Goal: Task Accomplishment & Management: Use online tool/utility

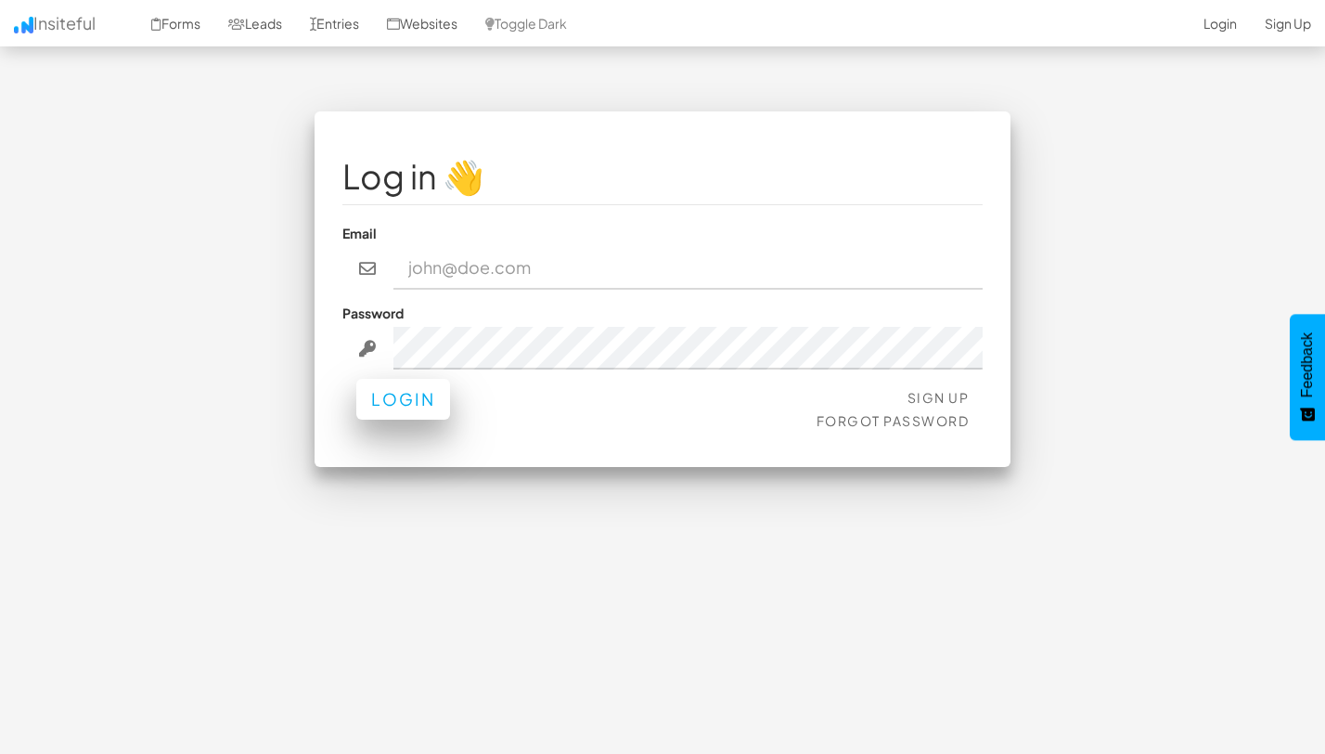
type input "[EMAIL_ADDRESS][DOMAIN_NAME]"
click at [382, 419] on button "Login" at bounding box center [403, 399] width 94 height 41
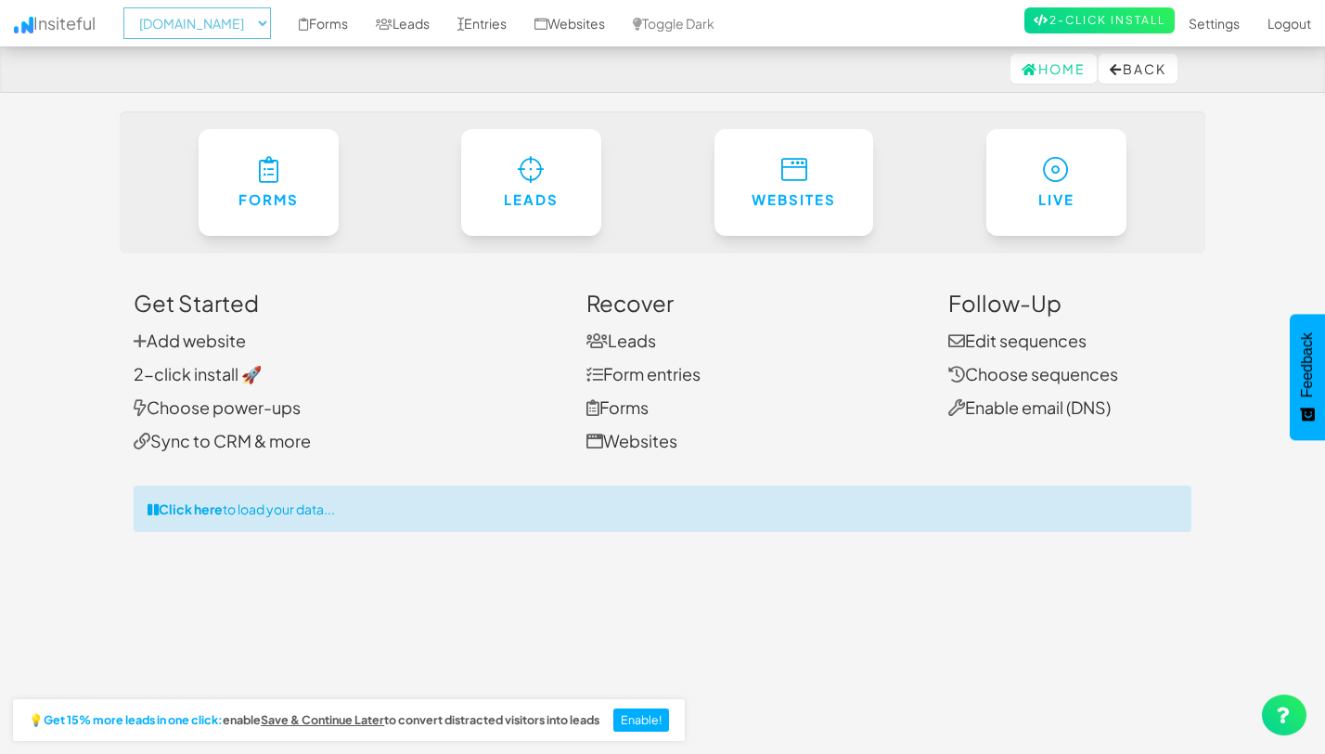
click at [246, 30] on select "-- None -- www.joinopus.org joinopus.org" at bounding box center [197, 23] width 148 height 32
select select "2352"
click at [340, 25] on link "Forms" at bounding box center [323, 23] width 77 height 46
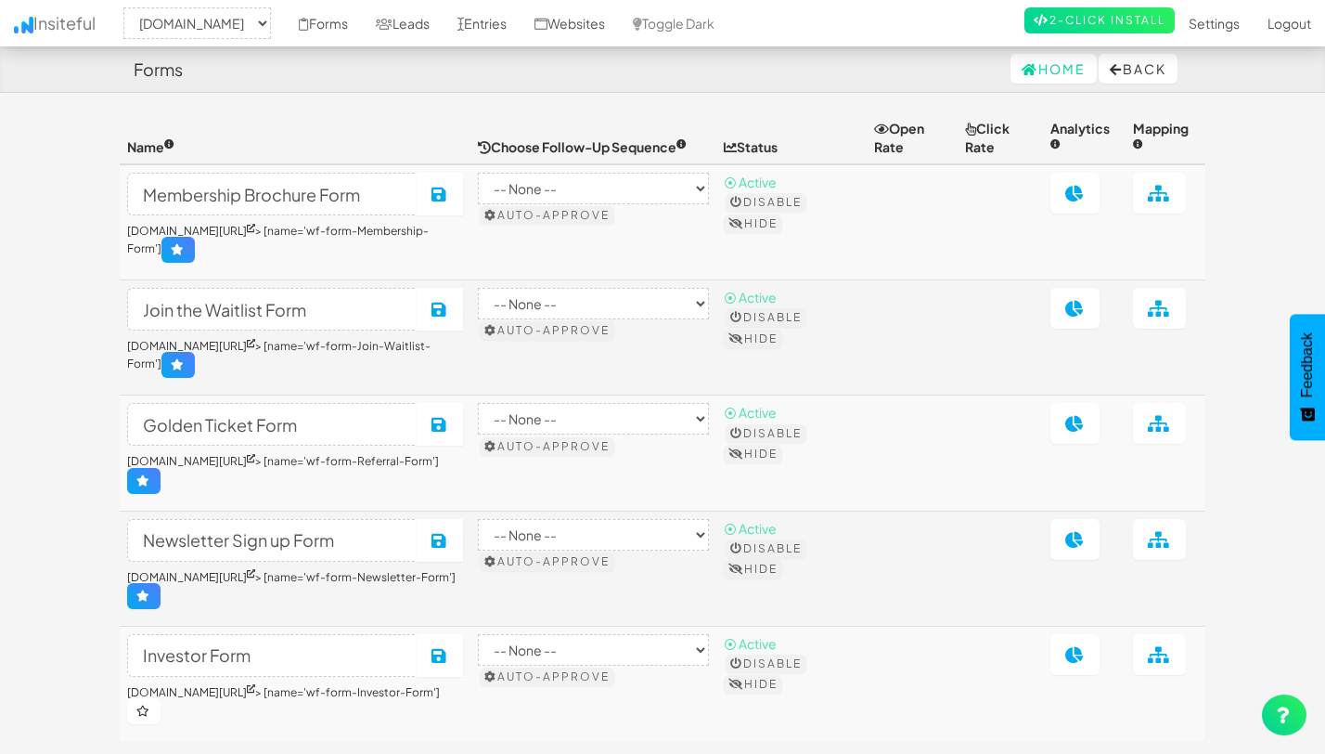
select select "2352"
click at [140, 692] on link "www.joinopus.org/investors" at bounding box center [191, 692] width 128 height 14
click at [423, 27] on link "Leads" at bounding box center [403, 23] width 82 height 46
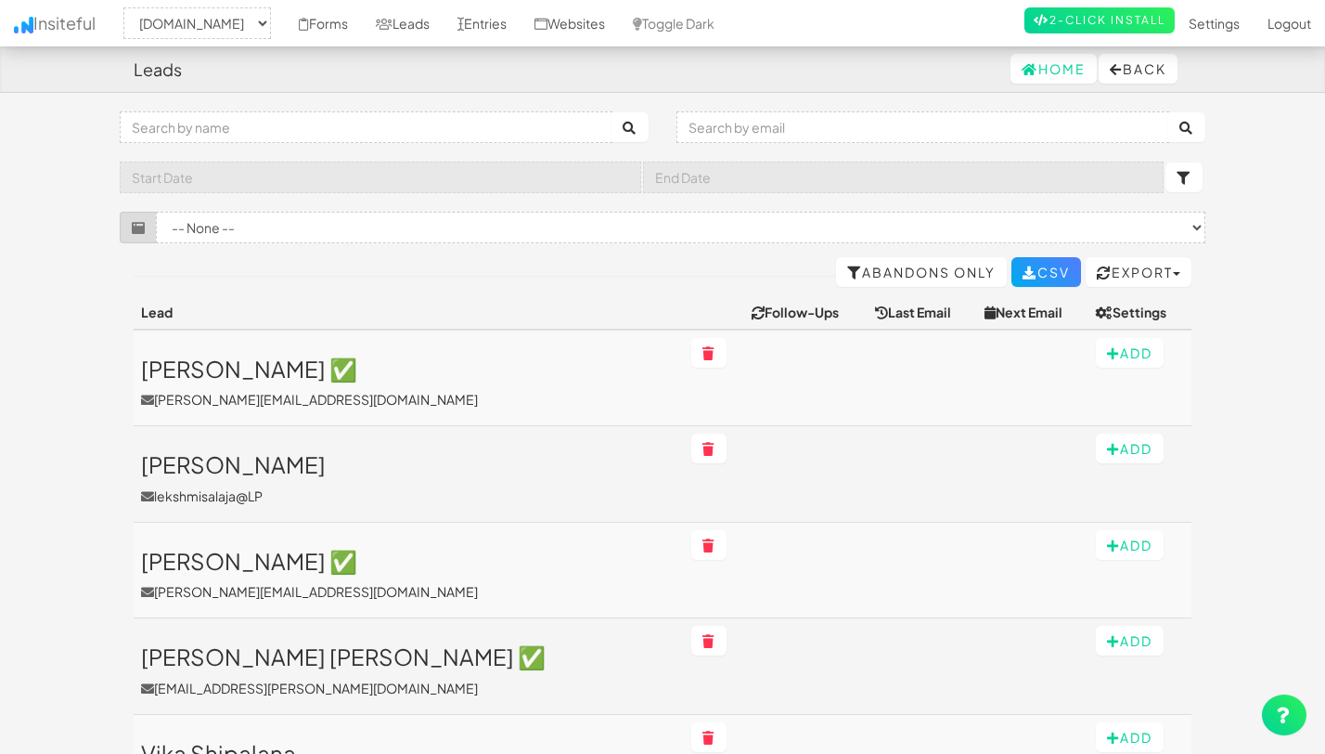
select select "2352"
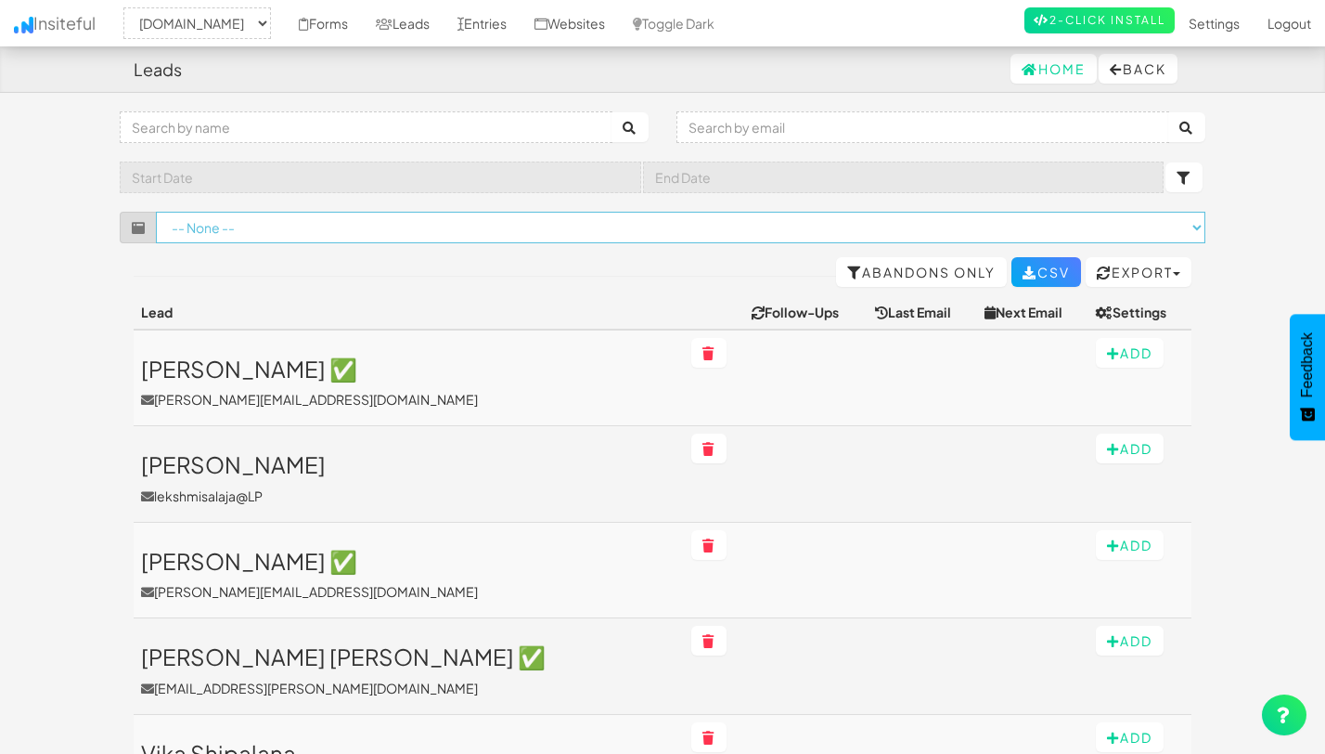
click at [341, 225] on select "-- None -- Membership Brochure Form (www.joinopus.org/membership-draft-copy[nam…" at bounding box center [681, 228] width 1050 height 32
select select "f68a338be854ea5.18401989"
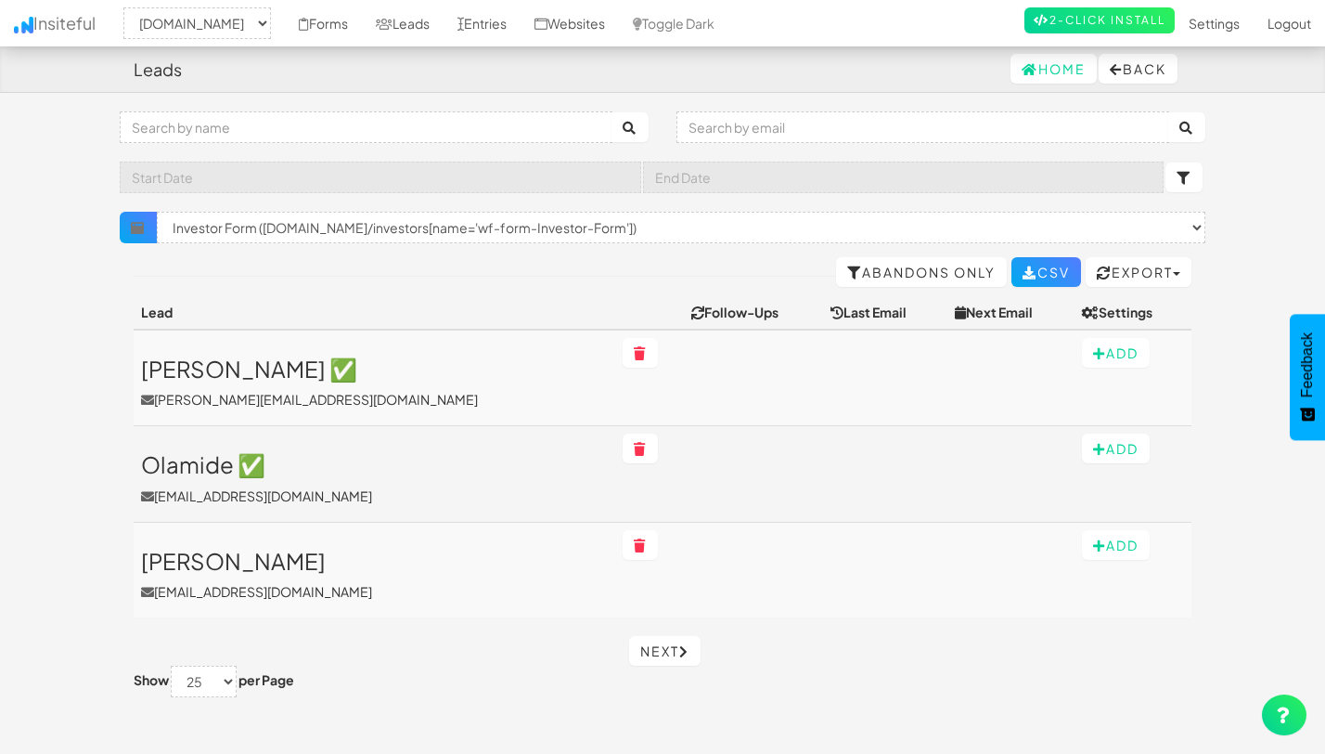
select select "2352"
select select "f68a338be854ea5.18401989"
